Goal: Use online tool/utility: Utilize a website feature to perform a specific function

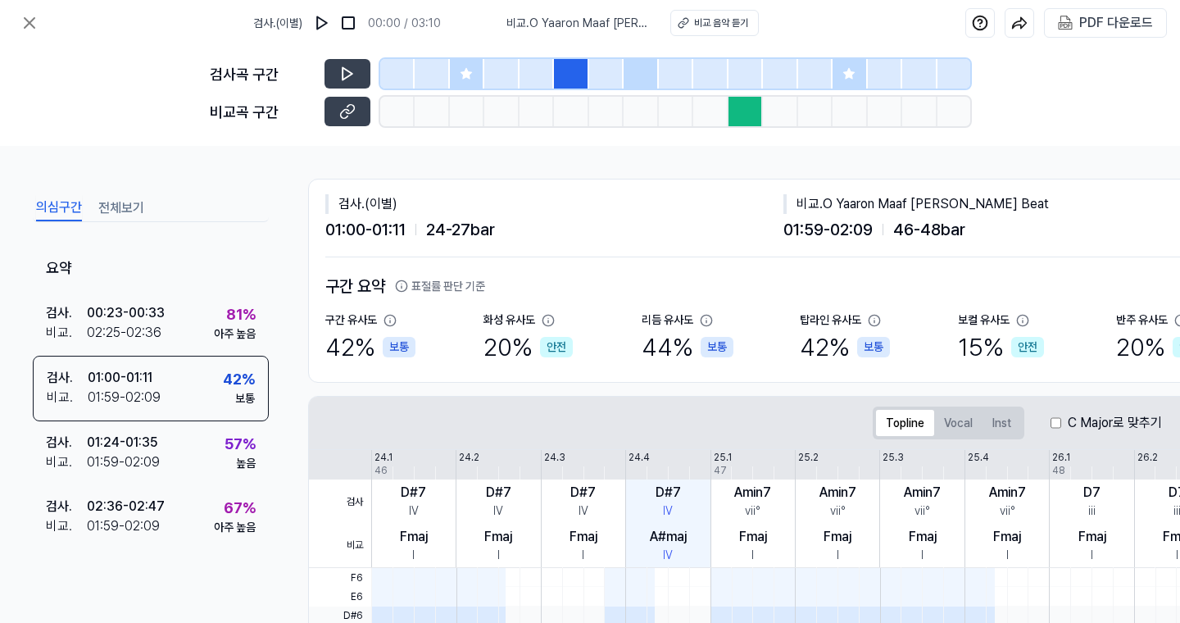
scroll to position [104, 0]
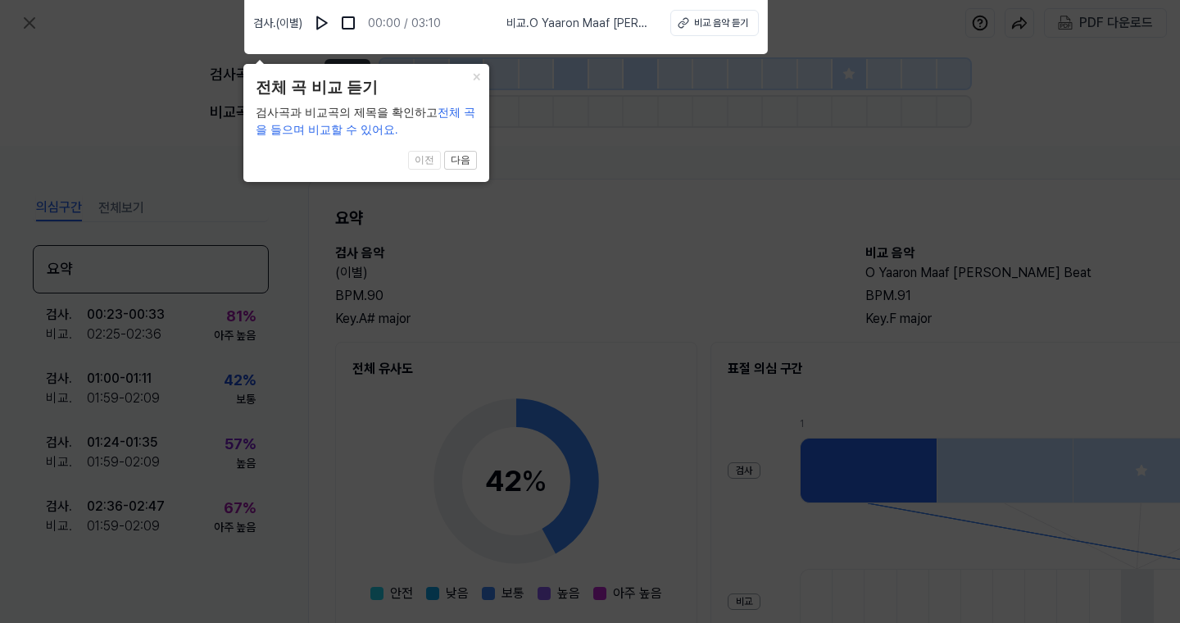
click at [628, 207] on icon at bounding box center [590, 307] width 1180 height 631
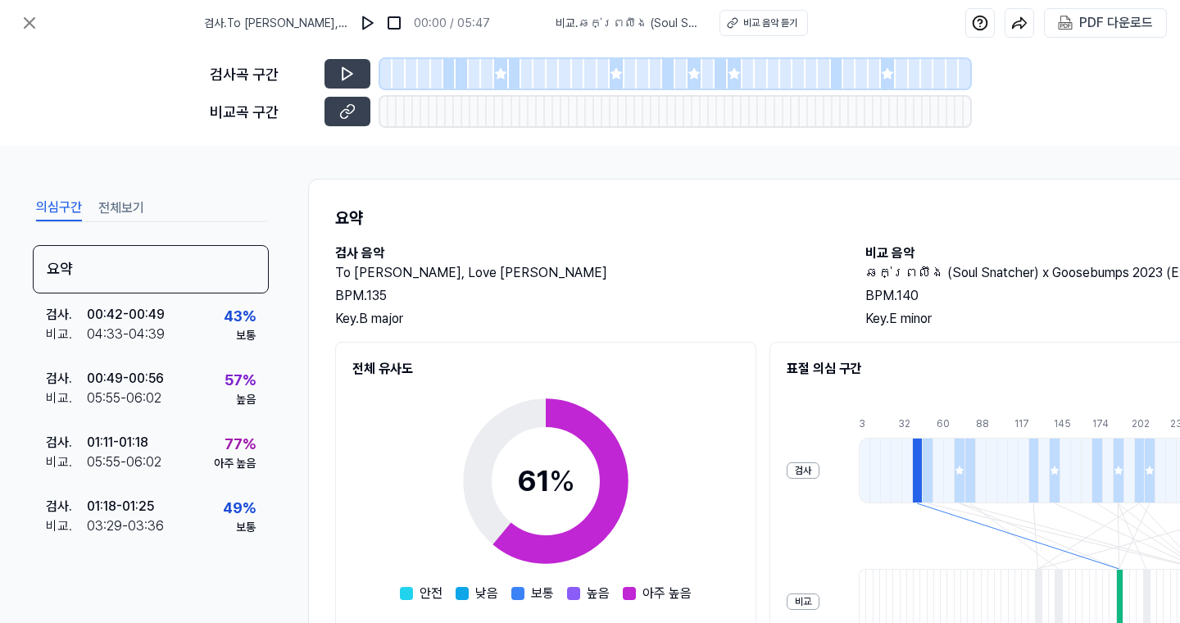
click at [503, 77] on icon at bounding box center [500, 73] width 11 height 11
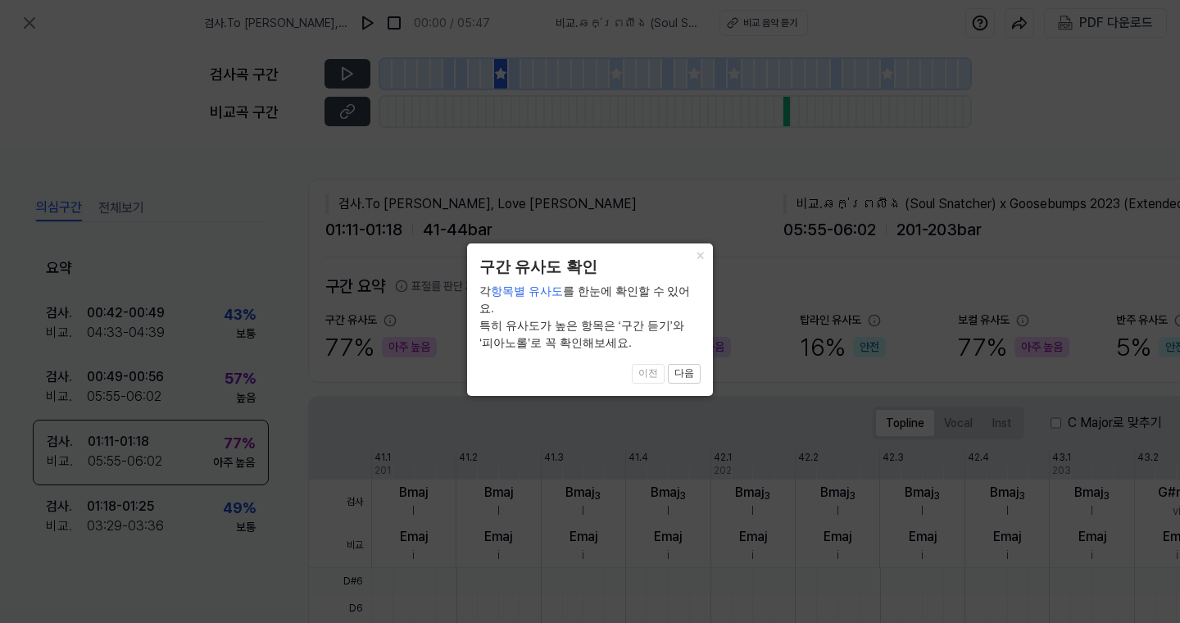
click at [499, 160] on icon at bounding box center [590, 311] width 1180 height 623
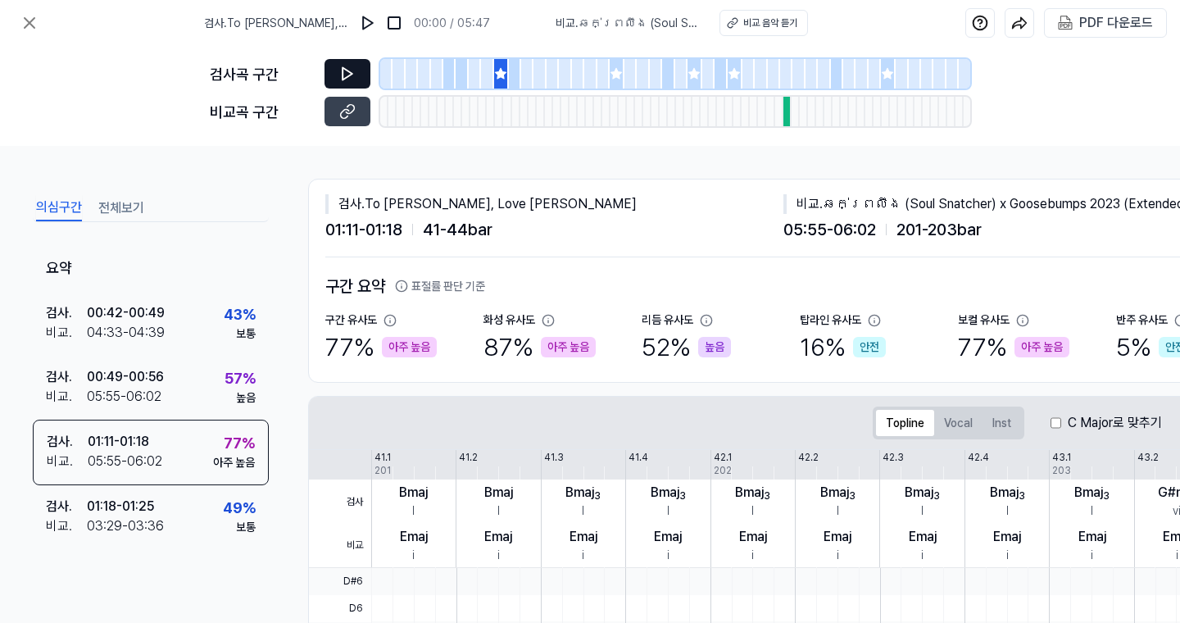
click at [345, 71] on icon at bounding box center [347, 74] width 16 height 16
click at [360, 111] on button at bounding box center [348, 112] width 46 height 30
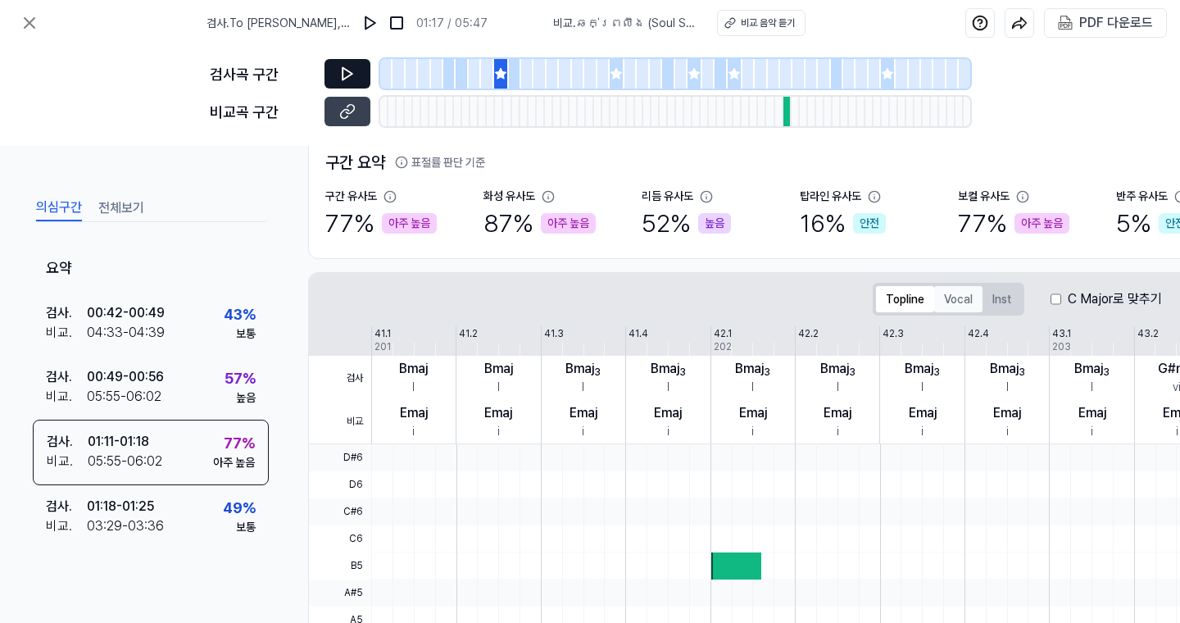
click at [943, 301] on button "Vocal" at bounding box center [958, 299] width 48 height 26
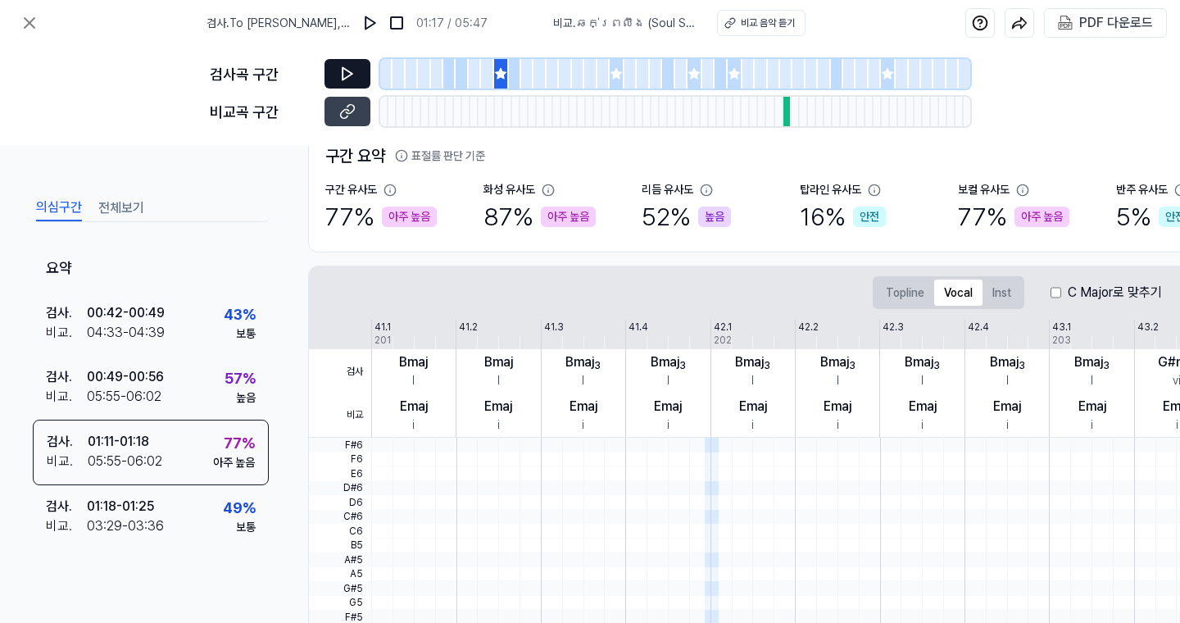
scroll to position [25, 0]
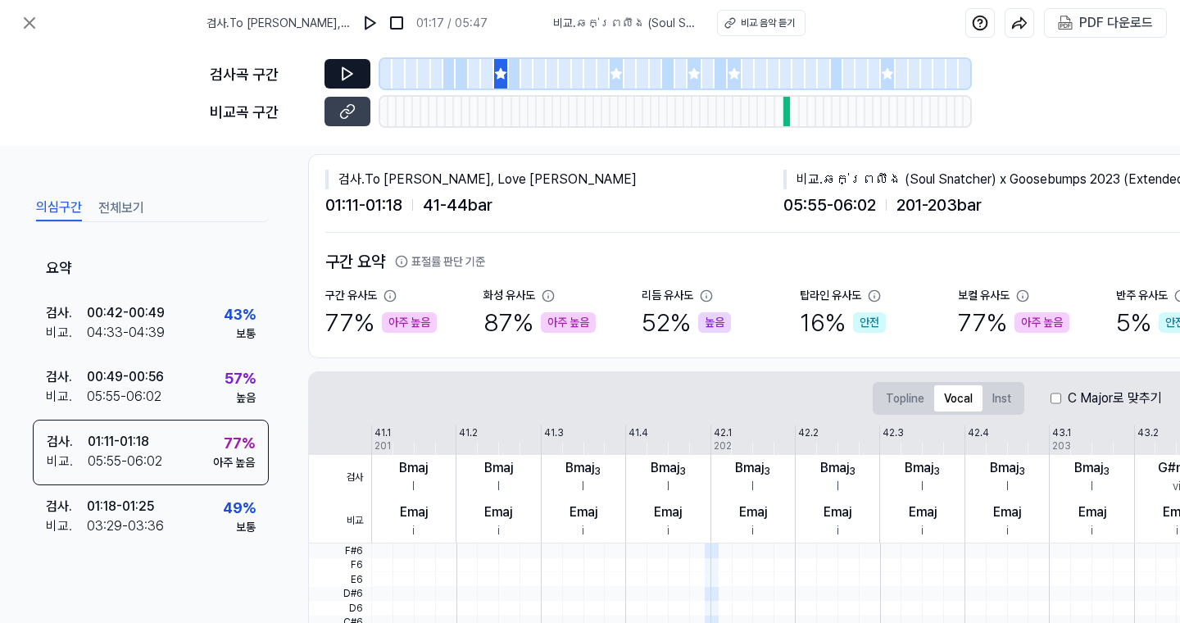
click at [323, 76] on div "검사곡 구간" at bounding box center [590, 74] width 761 height 30
click at [344, 76] on icon at bounding box center [347, 74] width 16 height 16
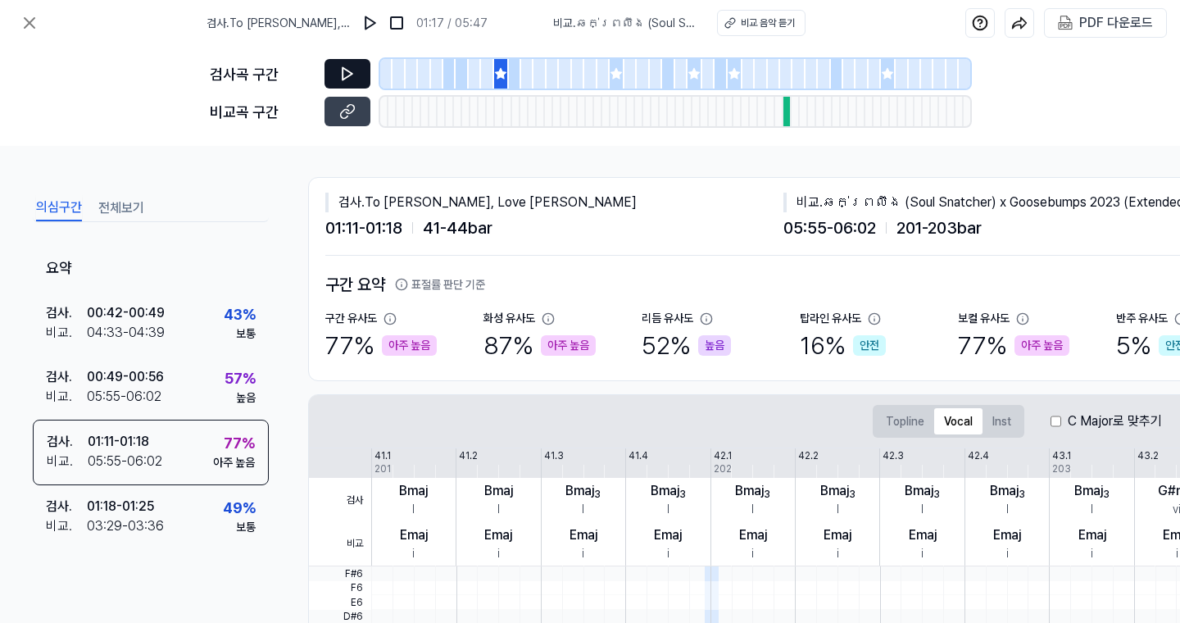
scroll to position [0, 0]
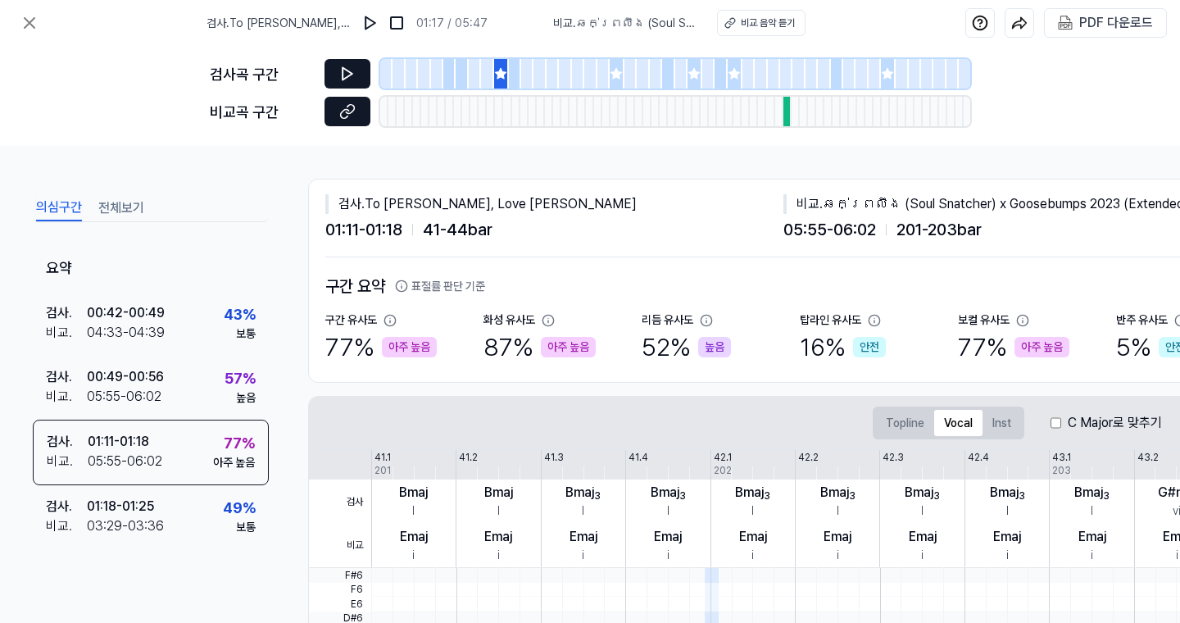
click at [353, 107] on icon at bounding box center [347, 111] width 16 height 16
click at [32, 21] on icon at bounding box center [30, 23] width 20 height 20
